Goal: Check status: Check status

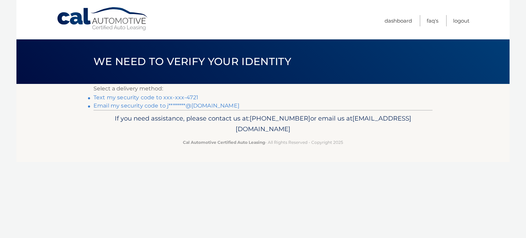
click at [190, 96] on link "Text my security code to xxx-xxx-4721" at bounding box center [145, 97] width 105 height 7
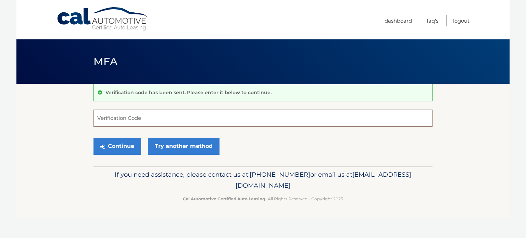
click at [136, 120] on input "Verification Code" at bounding box center [262, 118] width 339 height 17
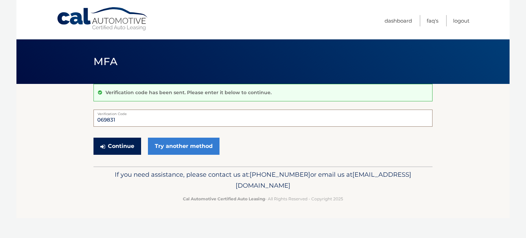
type input "069831"
click at [118, 147] on button "Continue" at bounding box center [117, 146] width 48 height 17
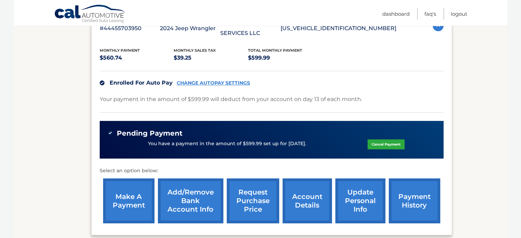
scroll to position [171, 0]
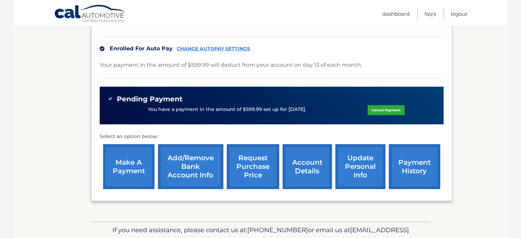
click at [403, 167] on link "payment history" at bounding box center [414, 166] width 51 height 45
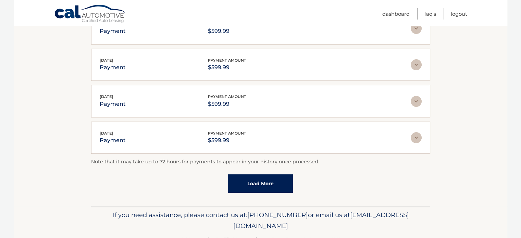
scroll to position [176, 0]
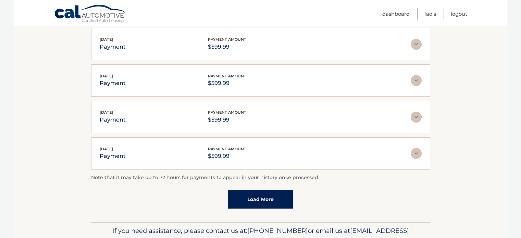
click at [249, 198] on link "Load More" at bounding box center [260, 199] width 65 height 18
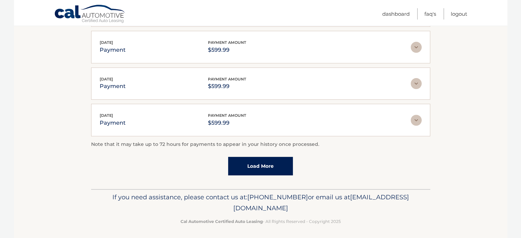
scroll to position [246, 0]
click at [258, 165] on link "Load More" at bounding box center [260, 165] width 65 height 18
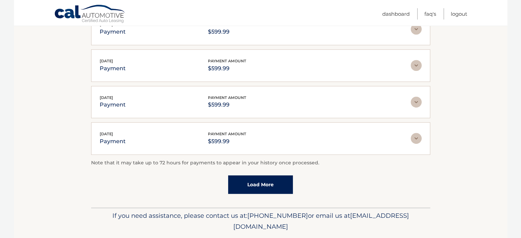
scroll to position [393, 0]
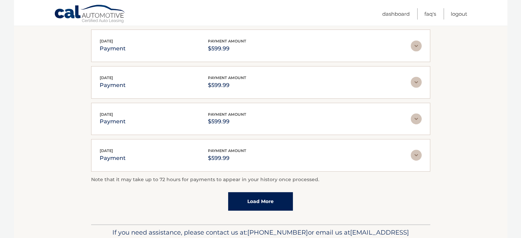
click at [255, 201] on link "Load More" at bounding box center [260, 201] width 65 height 18
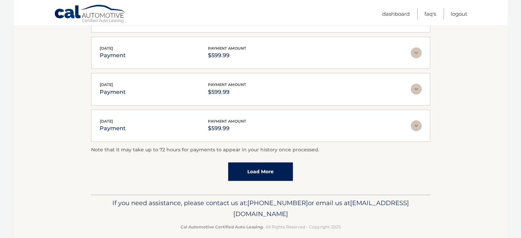
scroll to position [608, 0]
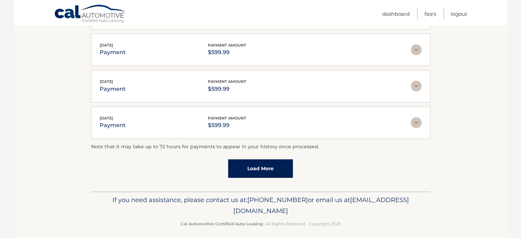
click at [257, 160] on link "Load More" at bounding box center [260, 168] width 65 height 18
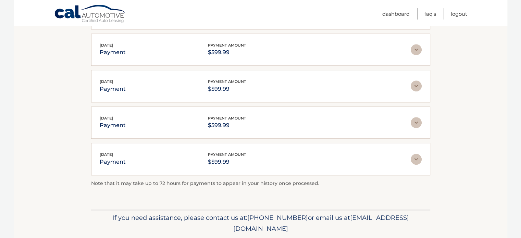
click at [416, 156] on img at bounding box center [416, 159] width 11 height 11
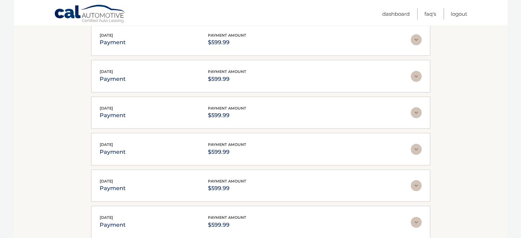
scroll to position [94, 0]
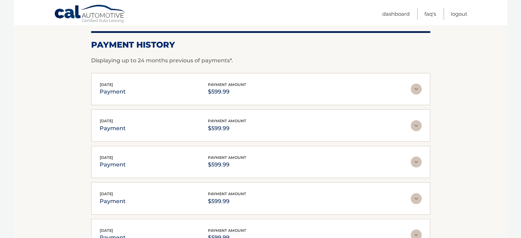
click at [424, 87] on div "Aug 13, 2025 payment payment amount $599.99 Late Charges $0.00 Miscelleneous Ch…" at bounding box center [260, 89] width 339 height 33
click at [416, 89] on img at bounding box center [416, 89] width 11 height 11
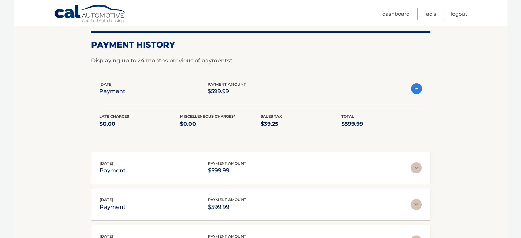
click at [416, 89] on img at bounding box center [416, 88] width 11 height 11
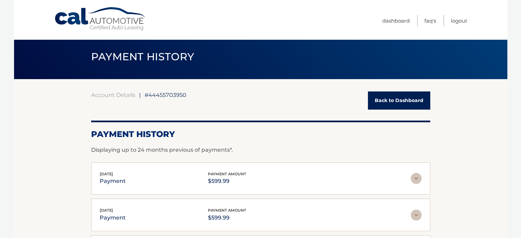
scroll to position [0, 0]
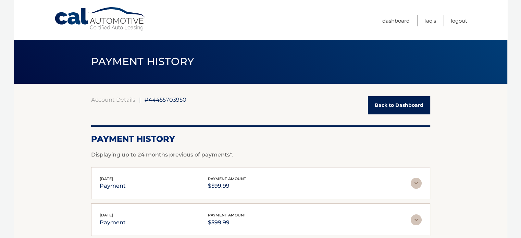
click at [401, 106] on link "Back to Dashboard" at bounding box center [399, 105] width 62 height 18
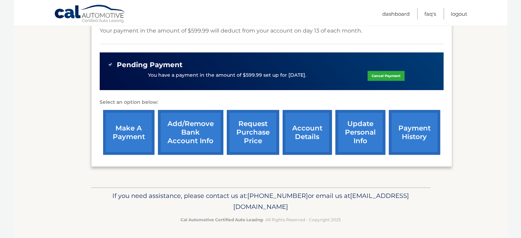
scroll to position [205, 0]
click at [305, 133] on link "account details" at bounding box center [307, 132] width 49 height 45
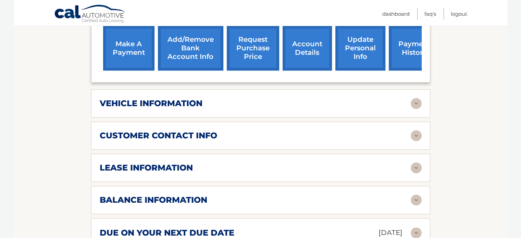
scroll to position [342, 0]
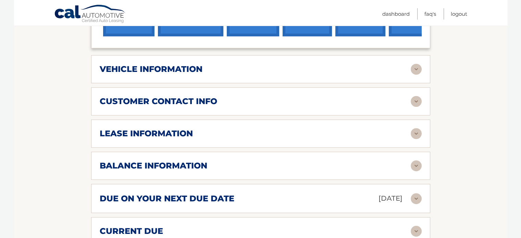
click at [416, 160] on img at bounding box center [416, 165] width 11 height 11
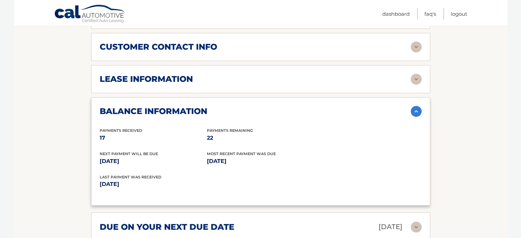
scroll to position [411, 0]
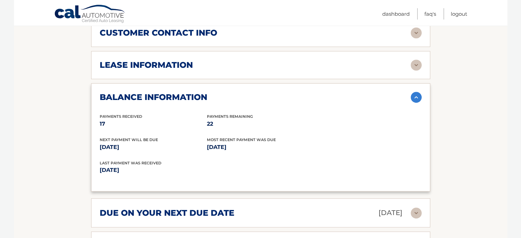
drag, startPoint x: 416, startPoint y: 85, endPoint x: 415, endPoint y: 89, distance: 4.5
click at [415, 92] on img at bounding box center [416, 97] width 11 height 11
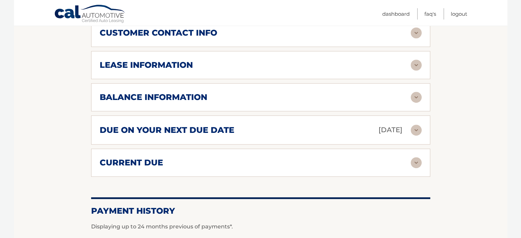
click at [415, 125] on img at bounding box center [416, 130] width 11 height 11
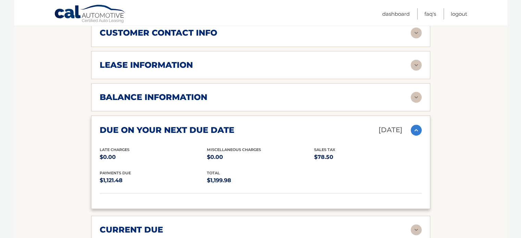
click at [415, 125] on img at bounding box center [416, 130] width 11 height 11
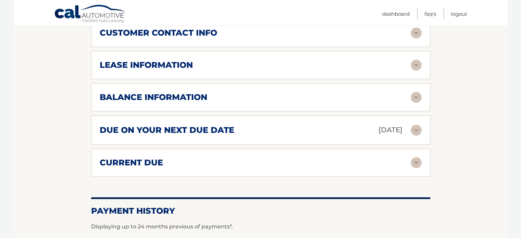
click at [413, 157] on img at bounding box center [416, 162] width 11 height 11
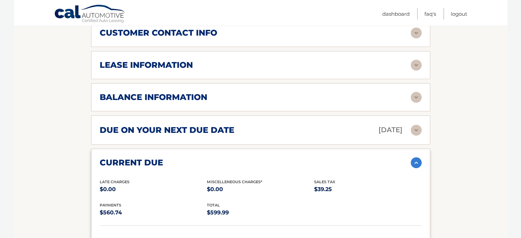
click at [413, 157] on img at bounding box center [416, 162] width 11 height 11
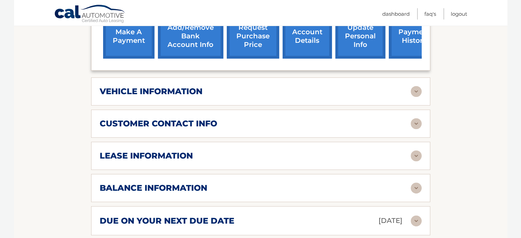
scroll to position [308, 0]
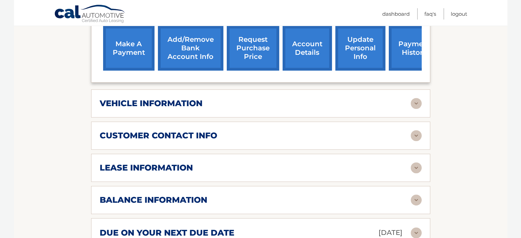
click at [415, 162] on img at bounding box center [416, 167] width 11 height 11
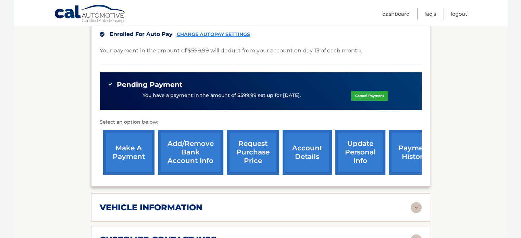
scroll to position [205, 0]
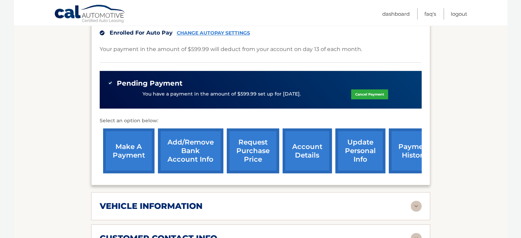
click at [305, 145] on link "account details" at bounding box center [307, 150] width 49 height 45
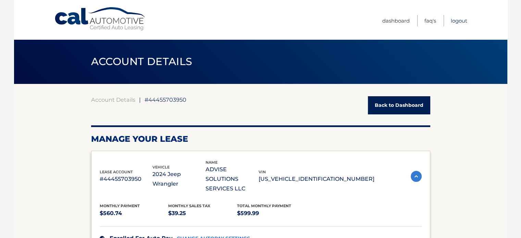
click at [463, 23] on link "Logout" at bounding box center [459, 20] width 16 height 11
